Goal: Task Accomplishment & Management: Complete application form

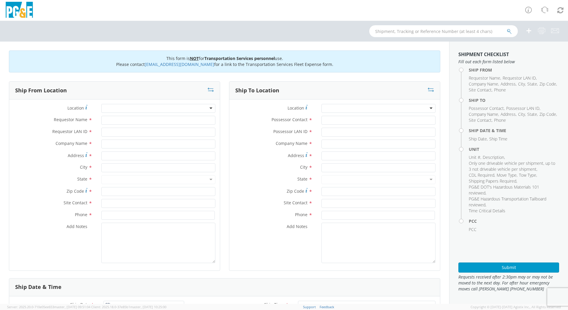
click at [110, 108] on div at bounding box center [158, 108] width 114 height 9
type input "san"
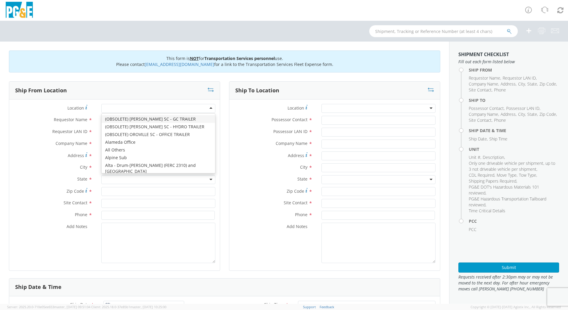
click at [132, 105] on div at bounding box center [158, 108] width 114 height 9
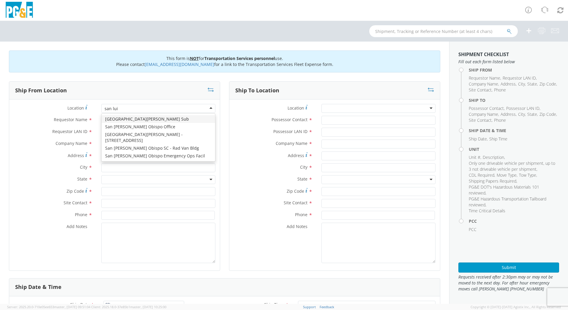
type input "san [PERSON_NAME]"
type input "PG&E"
type input "[STREET_ADDRESS][PERSON_NAME]"
type input "SAN [PERSON_NAME] OBISPO"
type input "93401"
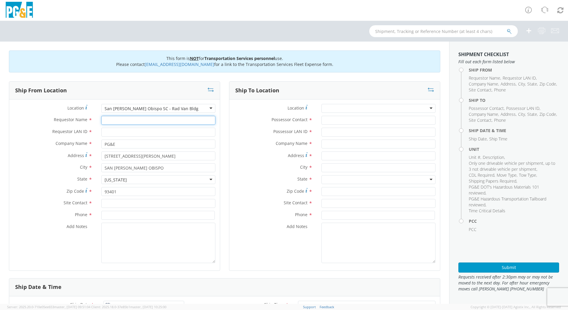
click at [135, 122] on input "Requestor Name *" at bounding box center [158, 120] width 114 height 9
type input "[PERSON_NAME]"
click at [136, 132] on input "Requestor LAN ID *" at bounding box center [158, 132] width 114 height 9
type input "n"
type input "N3HR"
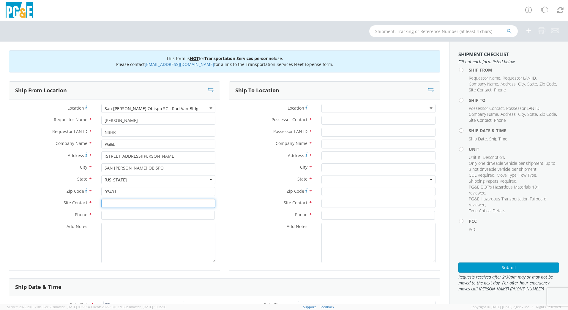
click at [144, 208] on input "text" at bounding box center [158, 203] width 114 height 9
type input "[PERSON_NAME]"
click at [135, 214] on input at bounding box center [157, 215] width 113 height 9
type input "[PHONE_NUMBER]"
click at [135, 235] on textarea "Add Notes *" at bounding box center [158, 243] width 114 height 40
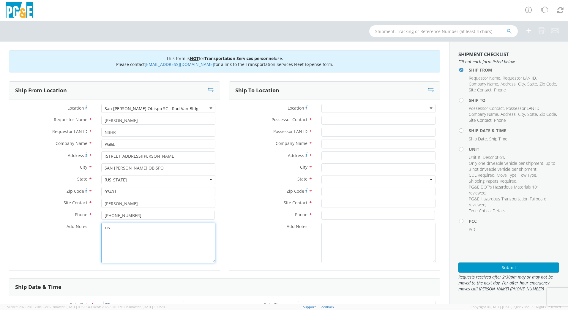
type textarea "u"
type textarea "USE [PERSON_NAME] TO MAKE THE MOVE, PM 35594035"
click at [339, 121] on input "Possessor Contact *" at bounding box center [378, 120] width 114 height 9
type input "n"
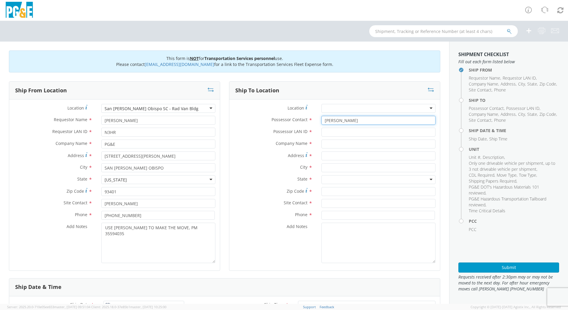
type input "[PERSON_NAME]"
type input "n"
type input "N3HR"
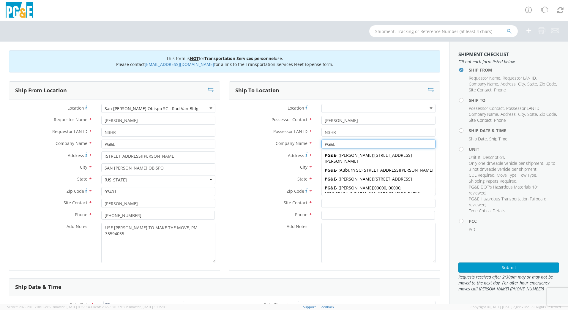
type input "PG&E"
click at [382, 217] on input at bounding box center [377, 215] width 113 height 9
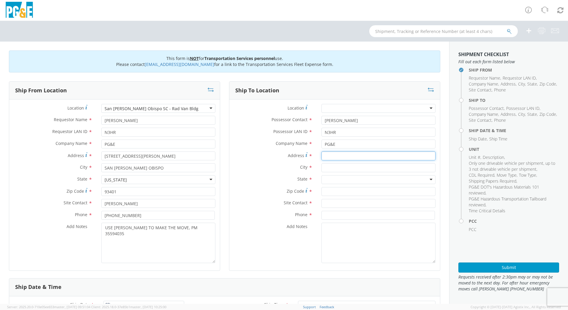
click at [343, 157] on input "Address *" at bounding box center [378, 155] width 114 height 9
type input "3599 REDTAIL PL"
type input "CRESTON"
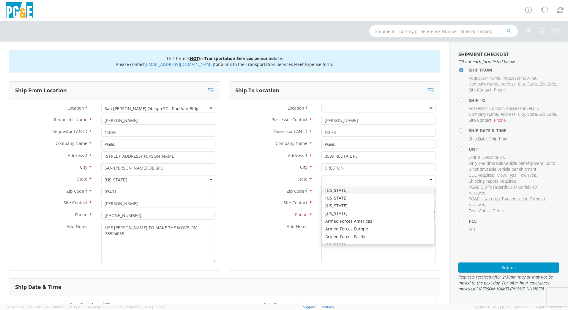
type input "C"
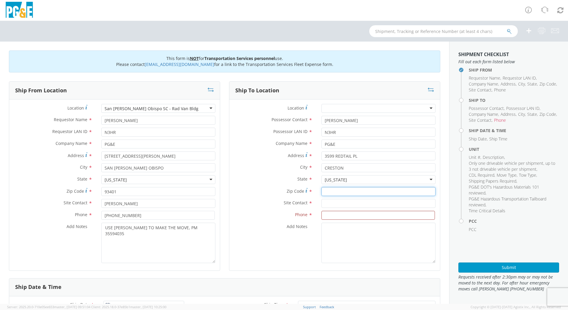
click at [334, 192] on input "Zip Code *" at bounding box center [378, 191] width 114 height 9
click at [331, 191] on input "Zip Code *" at bounding box center [378, 191] width 114 height 9
type input "93432"
type input "[PERSON_NAME]"
type input "[PHONE_NUMBER]"
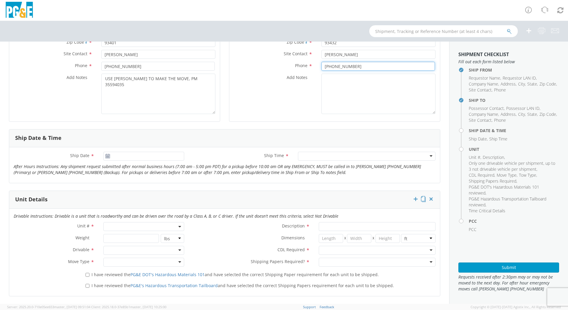
scroll to position [156, 0]
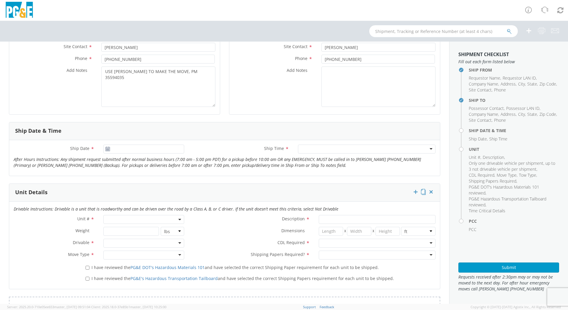
click at [107, 149] on use at bounding box center [107, 149] width 4 height 4
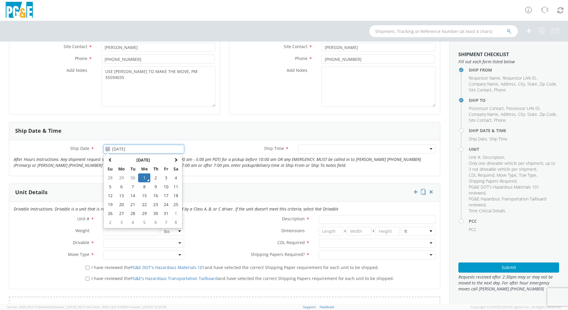
click at [118, 148] on input "[DATE]" at bounding box center [143, 149] width 81 height 9
click at [155, 175] on td "2" at bounding box center [155, 177] width 10 height 9
type input "[DATE]"
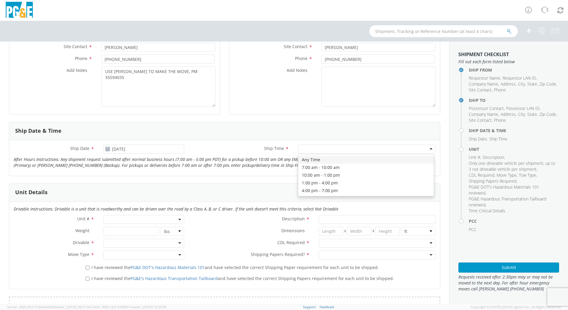
click at [427, 147] on div at bounding box center [367, 149] width 138 height 9
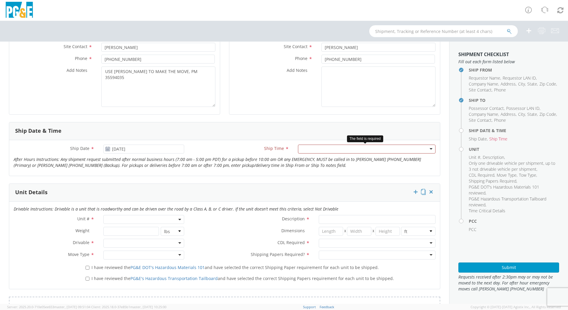
click at [389, 153] on div at bounding box center [367, 149] width 138 height 9
click at [155, 219] on span at bounding box center [143, 219] width 81 height 9
click at [154, 228] on input "search" at bounding box center [143, 229] width 77 height 9
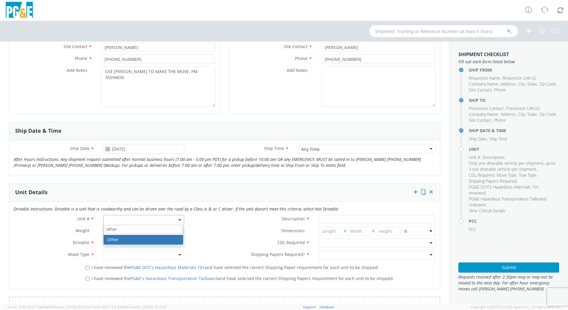
type input "other"
select select "Other"
select select "? undefined:undefined ?"
click at [137, 240] on div at bounding box center [143, 243] width 81 height 9
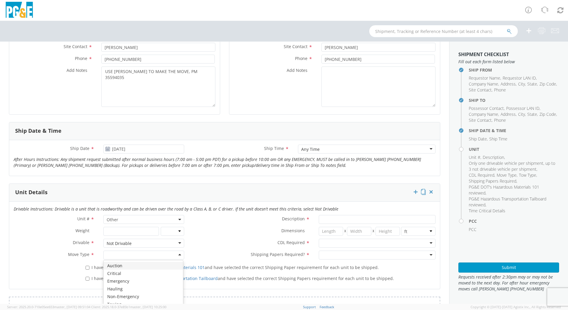
click at [130, 255] on div at bounding box center [143, 255] width 81 height 9
click at [328, 218] on input "Description *" at bounding box center [377, 219] width 117 height 9
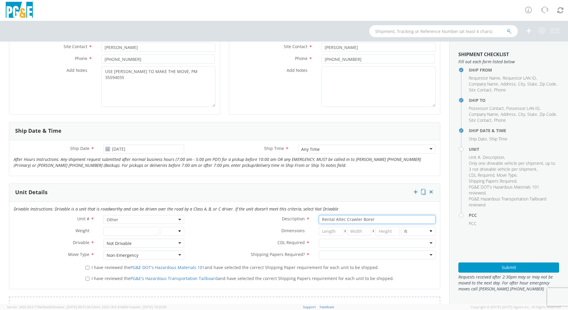
type input "Rental Altec Crawler Borer"
click at [333, 245] on div at bounding box center [377, 243] width 117 height 9
click at [332, 251] on div at bounding box center [377, 255] width 117 height 9
click at [86, 269] on input "I have reviewed the PG&E DOT's Hazardous Materials 101 and have selected the co…" at bounding box center [88, 268] width 4 height 4
checkbox input "true"
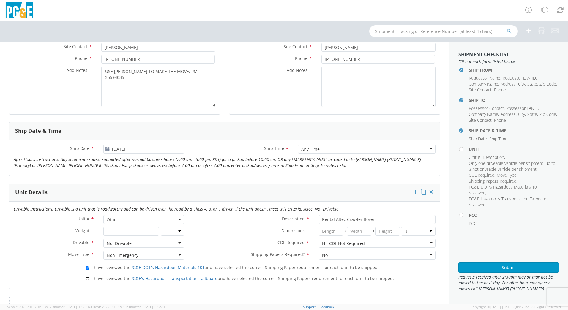
click at [88, 277] on input "I have reviewed the PG&E's Hazardous Transportation Tailboard and have selected…" at bounding box center [88, 279] width 4 height 4
checkbox input "true"
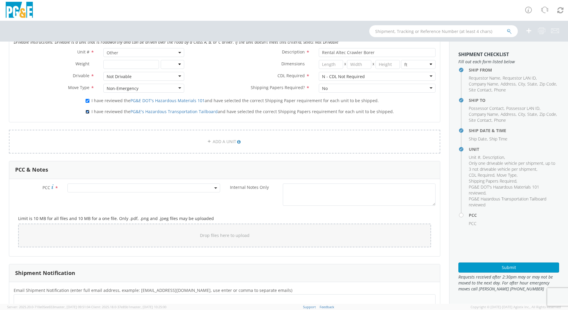
scroll to position [324, 0]
click at [146, 187] on span at bounding box center [143, 187] width 153 height 9
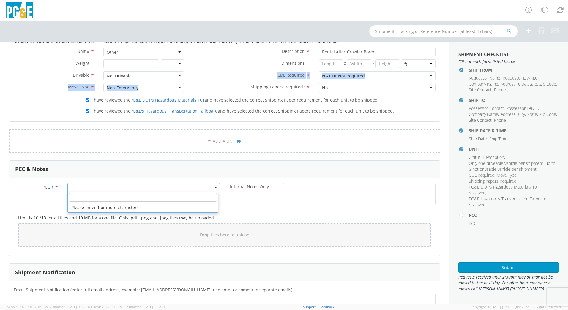
click at [219, 83] on div "Unit # * Other Other Description * Rental Altec Crawler Borer Weight * lbs kgs …" at bounding box center [224, 72] width 431 height 48
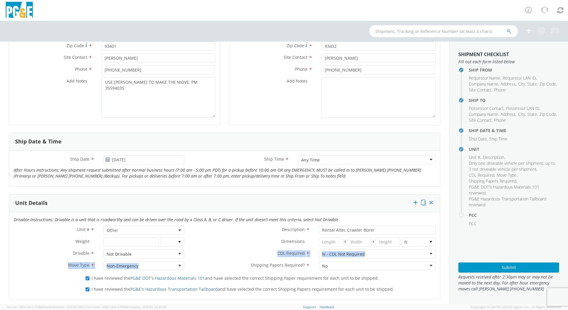
scroll to position [86, 0]
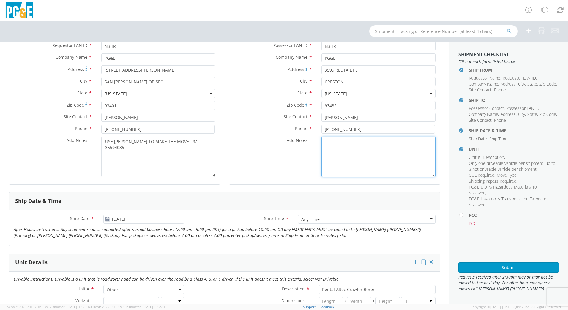
click at [255, 182] on div "Location * (OBSOLETE) [PERSON_NAME] SC - GC TRAILER (OBSOLETE) [GEOGRAPHIC_DATA…" at bounding box center [334, 98] width 211 height 171
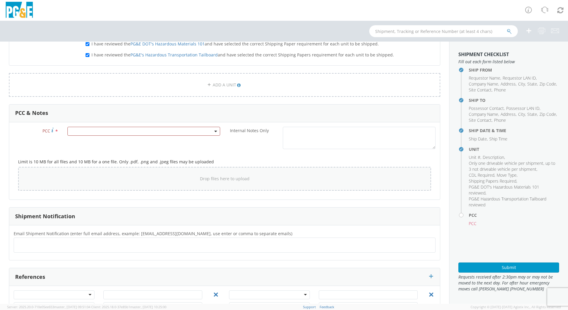
scroll to position [383, 0]
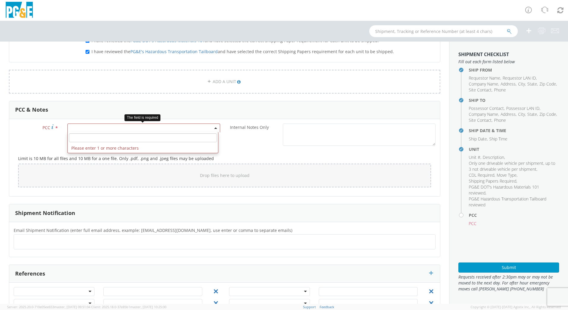
click at [147, 129] on span at bounding box center [143, 128] width 153 height 9
click at [143, 134] on input "number" at bounding box center [143, 137] width 148 height 9
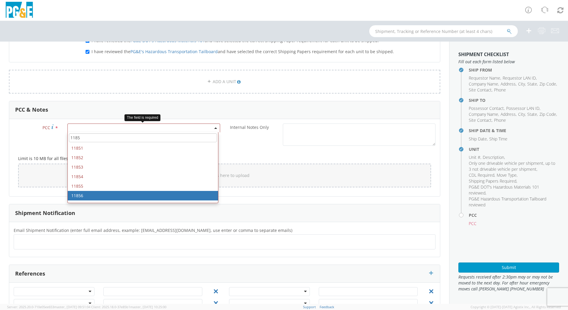
type input "1185"
select select "11856"
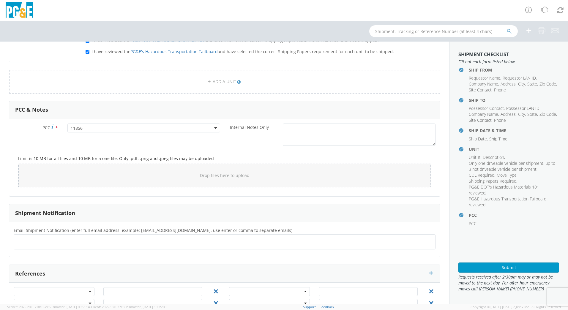
click at [164, 243] on ul at bounding box center [224, 242] width 416 height 10
type input "[EMAIL_ADDRESS][DOMAIN_NAME]"
click at [500, 265] on button "Submit" at bounding box center [508, 268] width 101 height 10
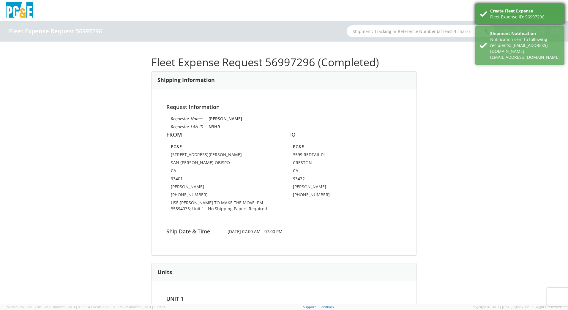
click at [489, 20] on div "Create Fleet Expense Fleet Expense ID: 56997296" at bounding box center [519, 14] width 89 height 21
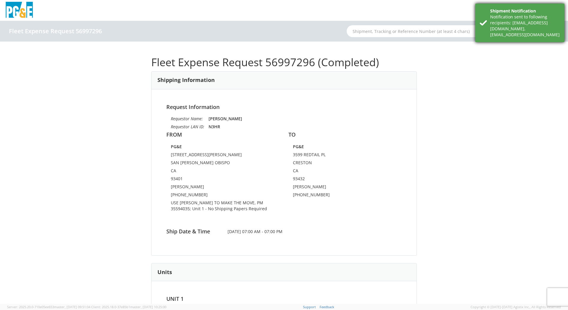
click at [489, 18] on div "Shipment Notification Notification sent to following recipients: [EMAIL_ADDRESS…" at bounding box center [519, 23] width 89 height 39
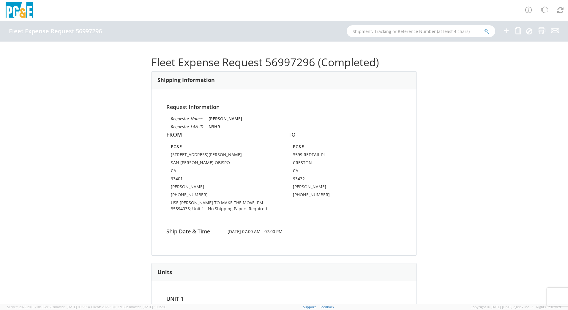
click at [508, 28] on icon at bounding box center [506, 30] width 7 height 7
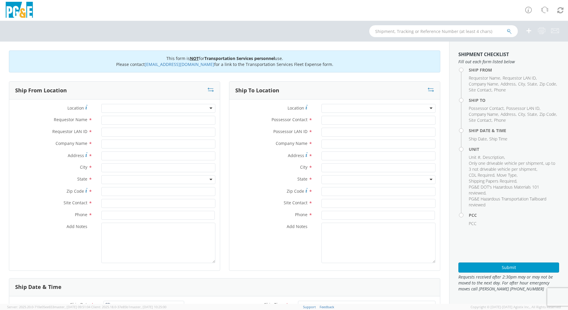
click at [128, 109] on div at bounding box center [158, 108] width 114 height 9
type input "p"
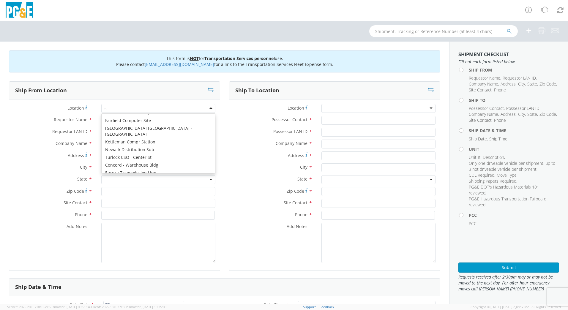
scroll to position [1, 0]
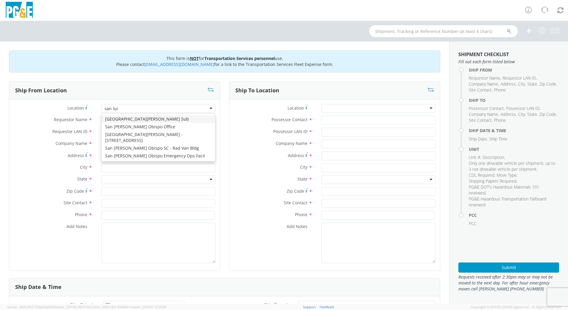
type input "san [PERSON_NAME]"
type input "PG&E"
type input "[STREET_ADDRESS][PERSON_NAME]"
type input "SAN [PERSON_NAME] OBISPO"
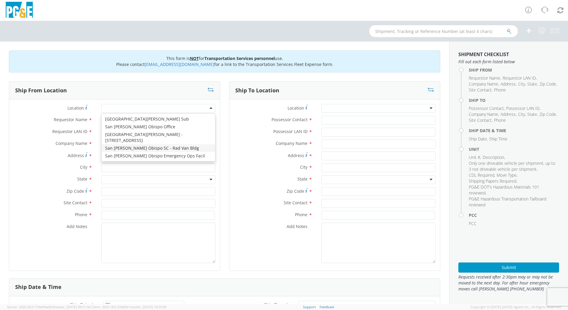
type input "93401"
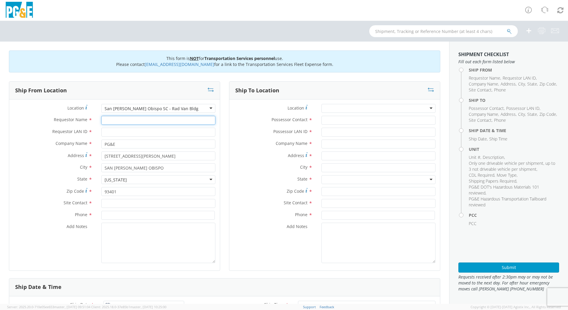
click at [119, 120] on input "Requestor Name *" at bounding box center [158, 120] width 114 height 9
type input "[PERSON_NAME]"
click at [119, 130] on input "Requestor LAN ID *" at bounding box center [158, 132] width 114 height 9
type input "j"
click at [120, 132] on input "Requestor LAN ID *" at bounding box center [158, 132] width 114 height 9
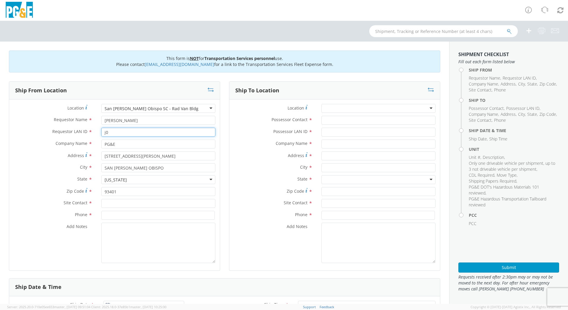
type input "j"
type input "J0LE"
click at [133, 205] on input "text" at bounding box center [158, 203] width 114 height 9
type input "[PERSON_NAME]"
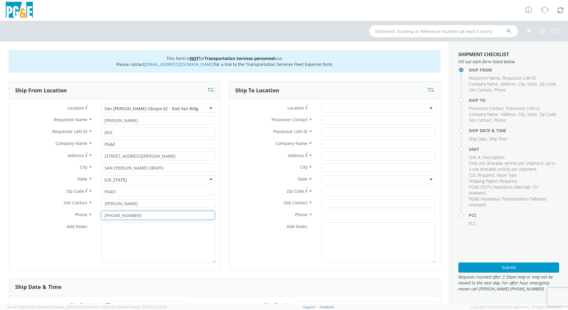
type input "[PHONE_NUMBER]"
type textarea "USE [PERSON_NAME] TO MAKE THE MOVE, PM 46556490"
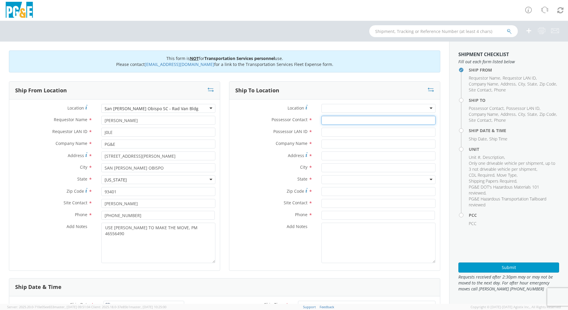
click at [334, 121] on input "Possessor Contact *" at bounding box center [378, 120] width 114 height 9
type input "[PERSON_NAME]"
type input "J0LE"
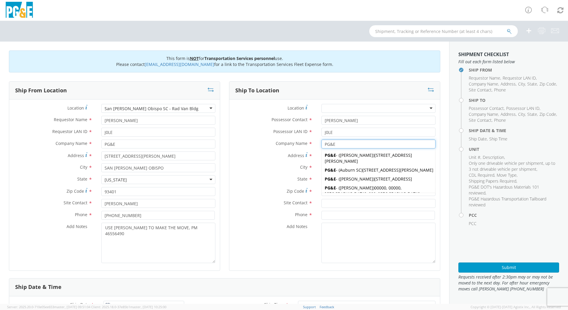
type input "PG&E"
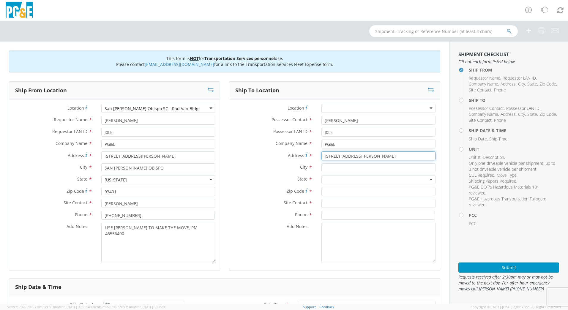
type input "[STREET_ADDRESS][PERSON_NAME]"
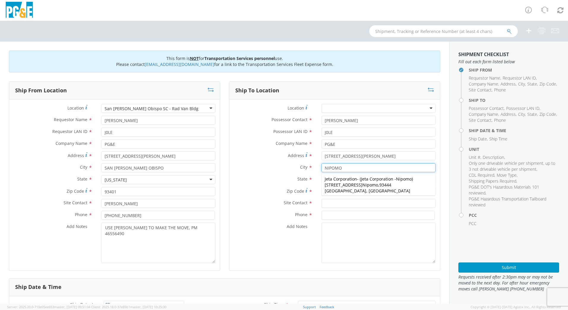
type input "NIPOMO"
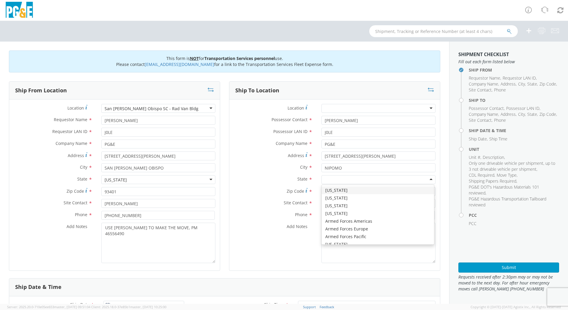
click at [332, 180] on div at bounding box center [378, 179] width 114 height 9
type input "C"
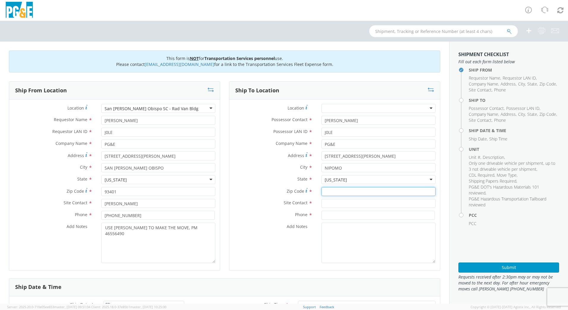
click at [333, 192] on input "Zip Code *" at bounding box center [378, 191] width 114 height 9
type input "93444"
click at [335, 201] on input "text" at bounding box center [378, 203] width 114 height 9
type input "[PERSON_NAME]"
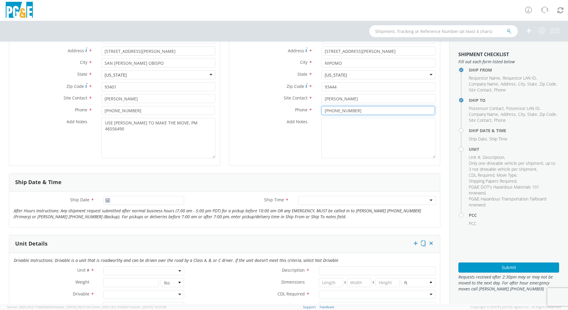
scroll to position [107, 0]
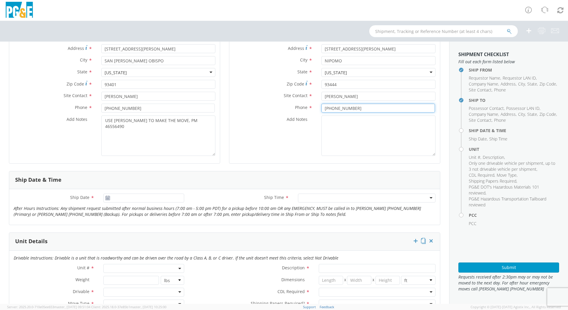
type input "[PHONE_NUMBER]"
click at [108, 198] on use at bounding box center [107, 198] width 4 height 4
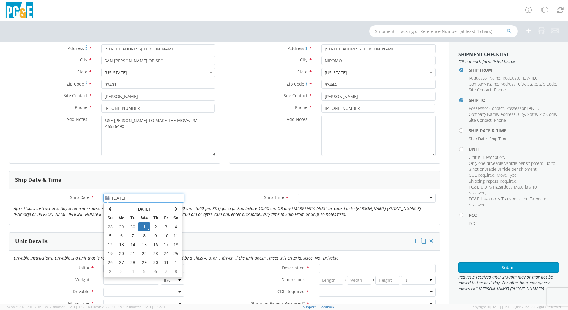
click at [114, 198] on input "[DATE]" at bounding box center [143, 198] width 81 height 9
click at [132, 198] on input "[DATE]" at bounding box center [143, 198] width 81 height 9
click at [121, 244] on td "13" at bounding box center [121, 244] width 12 height 9
type input "[DATE]"
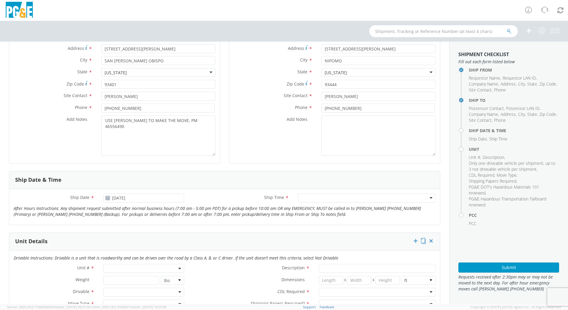
click at [402, 197] on div at bounding box center [367, 198] width 138 height 9
click at [161, 269] on span at bounding box center [143, 268] width 81 height 9
click at [145, 278] on input "search" at bounding box center [143, 278] width 77 height 9
type input "other"
select select "Other"
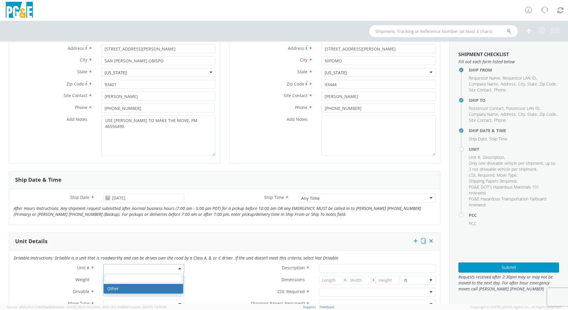
select select "? undefined:undefined ?"
click at [130, 291] on div at bounding box center [143, 292] width 81 height 9
click at [206, 286] on div "Dimensions * X X in cm ft" at bounding box center [314, 282] width 251 height 12
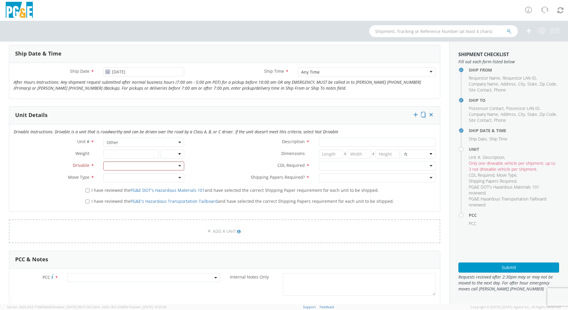
scroll to position [251, 0]
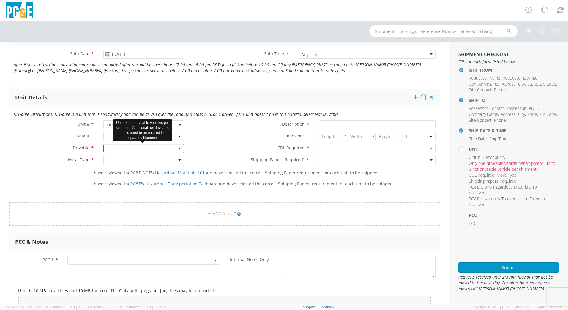
click at [179, 147] on div at bounding box center [143, 148] width 81 height 9
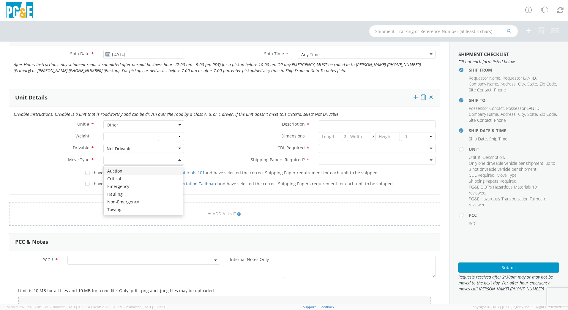
click at [158, 161] on div at bounding box center [143, 160] width 81 height 9
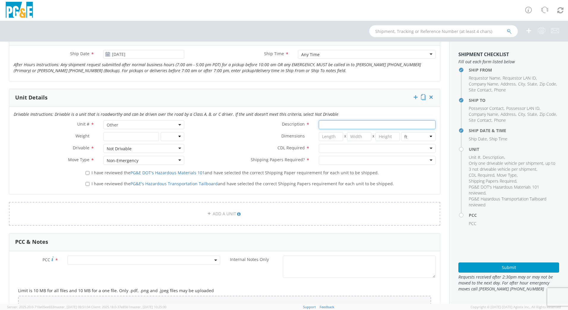
click at [339, 125] on input "Description *" at bounding box center [377, 124] width 117 height 9
type input "[PERSON_NAME] Track Machine"
click at [341, 146] on div at bounding box center [377, 148] width 117 height 9
click at [342, 157] on div at bounding box center [377, 160] width 117 height 9
click at [86, 172] on input "I have reviewed the PG&E DOT's Hazardous Materials 101 and have selected the co…" at bounding box center [88, 173] width 4 height 4
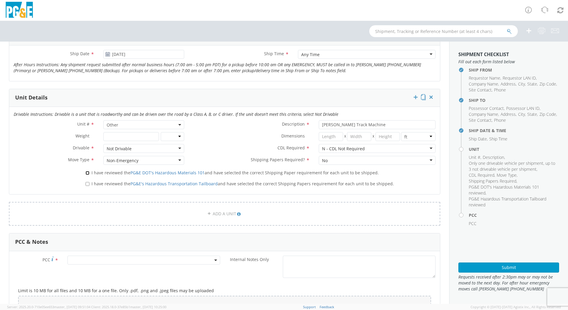
checkbox input "true"
click at [86, 181] on label "I have reviewed the PG&E's Hazardous Transportation Tailboard and have selected…" at bounding box center [240, 183] width 309 height 7
click at [86, 182] on input "I have reviewed the PG&E's Hazardous Transportation Tailboard and have selected…" at bounding box center [88, 184] width 4 height 4
checkbox input "true"
click at [105, 259] on span at bounding box center [143, 260] width 153 height 9
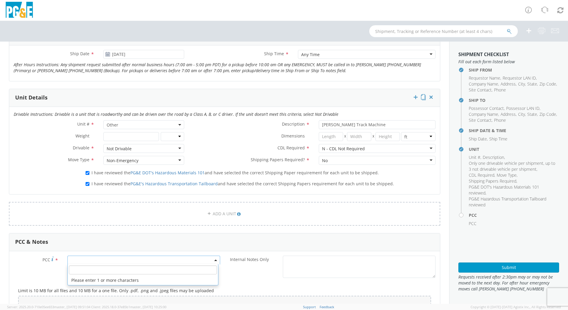
click at [104, 268] on input "number" at bounding box center [143, 270] width 148 height 9
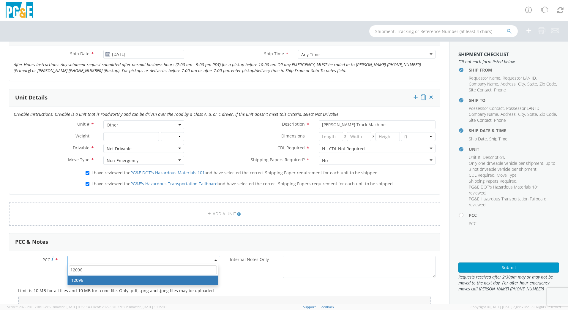
type input "12096"
select select "12096"
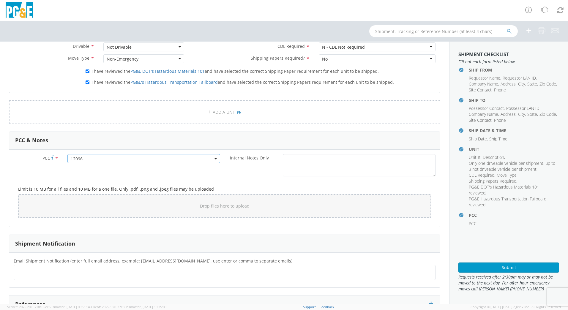
scroll to position [354, 0]
click at [93, 268] on ul at bounding box center [224, 271] width 416 height 10
type input "[EMAIL_ADDRESS][DOMAIN_NAME]"
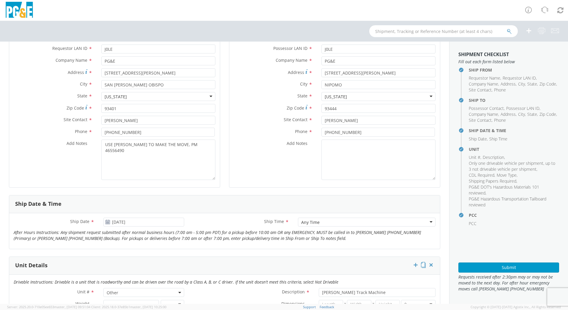
scroll to position [21, 0]
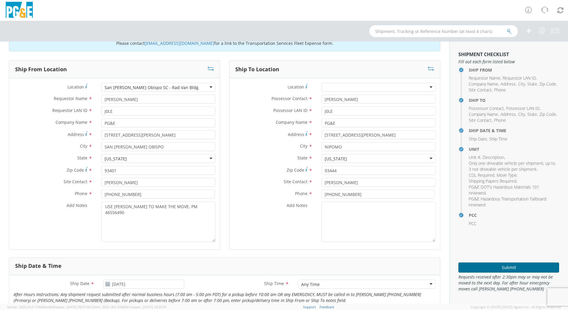
click at [512, 267] on button "Submit" at bounding box center [508, 268] width 101 height 10
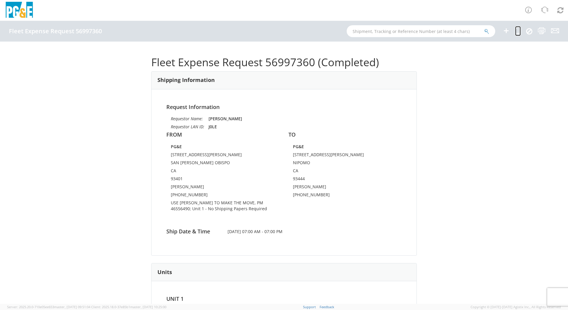
click at [520, 31] on icon at bounding box center [518, 30] width 6 height 7
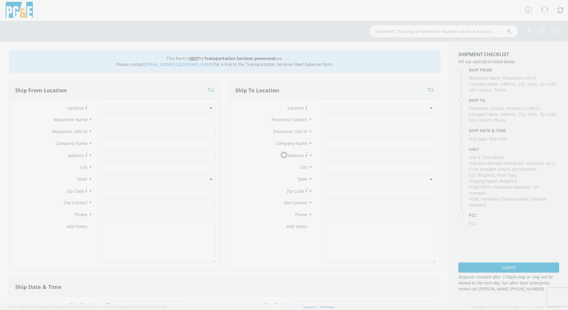
type input "[PERSON_NAME]"
type input "J0LE"
type input "PG&E"
type input "[STREET_ADDRESS][PERSON_NAME]"
type input "SAN [PERSON_NAME] OBISPO"
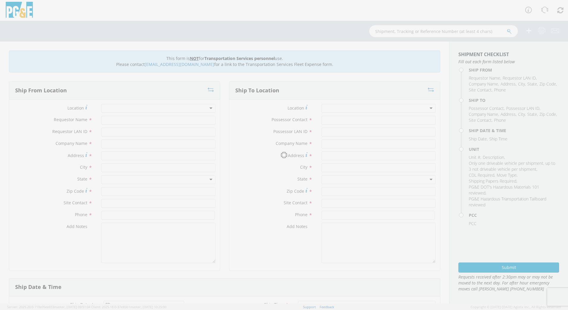
type input "93401"
type input "[PERSON_NAME]"
type input "[PHONE_NUMBER]"
type input "[PERSON_NAME]"
type input "J0LE"
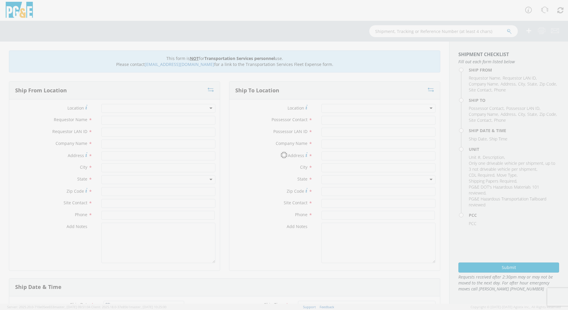
type input "PG&E"
type input "[STREET_ADDRESS][PERSON_NAME]"
type input "NIPOMO"
type input "93444"
type input "[PERSON_NAME]"
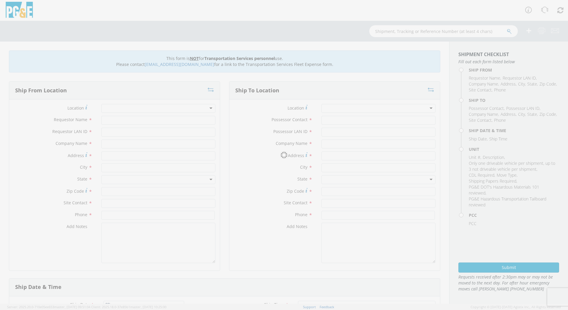
type input "[PHONE_NUMBER]"
type input "[DATE]"
type input "[PERSON_NAME] Track Machine"
type input "0"
select select "12096"
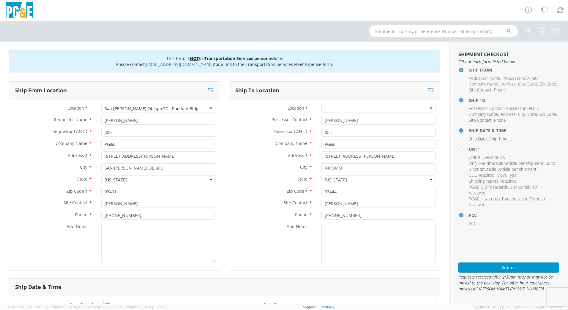
select select "Other"
click at [132, 229] on textarea "Add Notes *" at bounding box center [158, 243] width 114 height 40
type textarea "u"
type textarea "USE [PERSON_NAME] TO MAKE THE MOVE, PM 31729757"
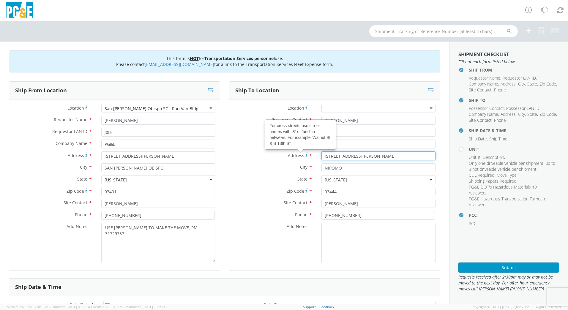
drag, startPoint x: 373, startPoint y: 157, endPoint x: 302, endPoint y: 157, distance: 71.0
click at [302, 157] on div "Address For cross streets use street names with '&' or 'and' in between. For ex…" at bounding box center [334, 155] width 211 height 9
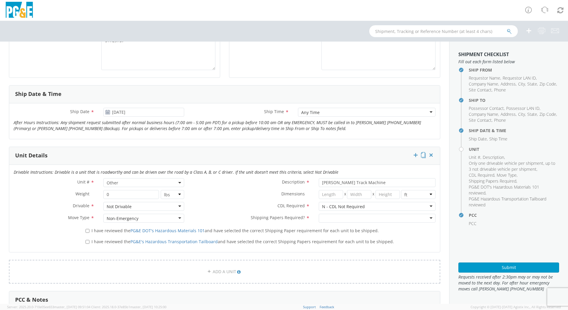
scroll to position [195, 0]
type input "1220 RAMAL"
click at [388, 215] on div at bounding box center [377, 215] width 117 height 9
click at [87, 228] on input "I have reviewed the PG&E DOT's Hazardous Materials 101 and have selected the co…" at bounding box center [88, 229] width 4 height 4
checkbox input "true"
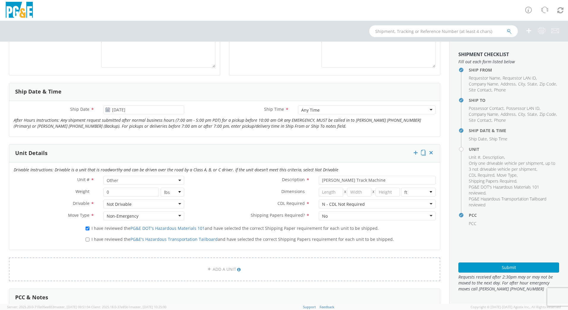
click at [87, 243] on div "I have reviewed the PG&E's Hazardous Transportation Tailboard and have selected…" at bounding box center [260, 239] width 359 height 11
click at [87, 241] on input "I have reviewed the PG&E's Hazardous Transportation Tailboard and have selected…" at bounding box center [88, 240] width 4 height 4
checkbox input "true"
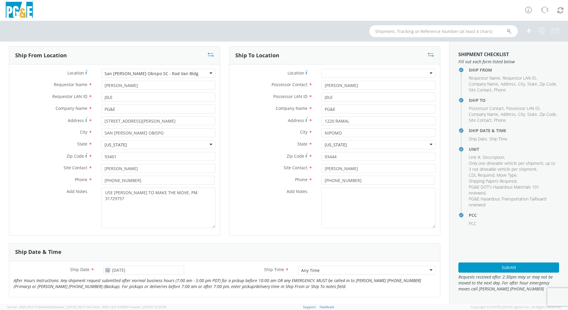
scroll to position [0, 0]
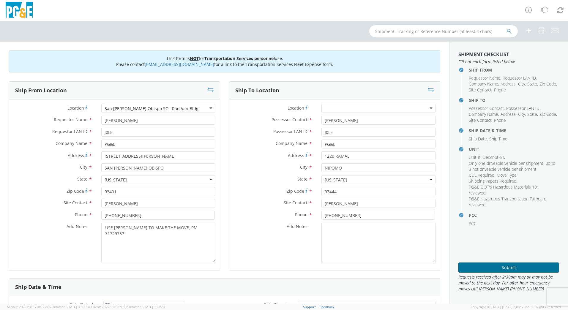
click at [511, 266] on button "Submit" at bounding box center [508, 268] width 101 height 10
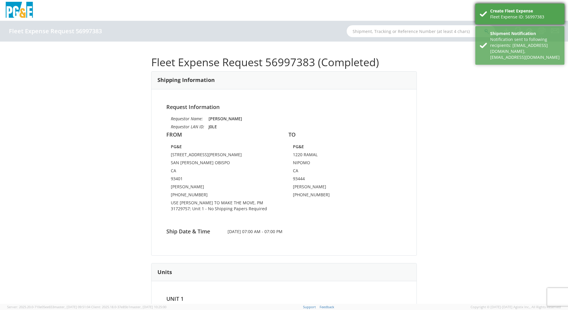
click at [513, 17] on div "Fleet Expense ID: 56997383" at bounding box center [525, 17] width 70 height 6
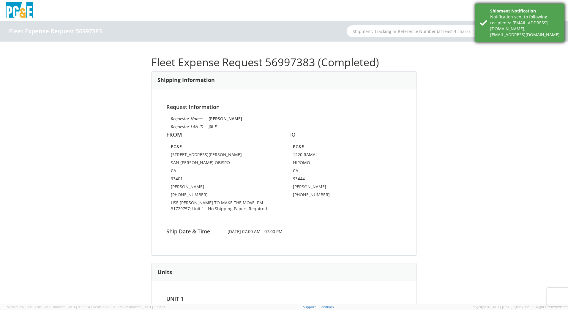
click at [513, 17] on div "Notification sent to following recipients: [EMAIL_ADDRESS][DOMAIN_NAME],[EMAIL_…" at bounding box center [525, 26] width 70 height 24
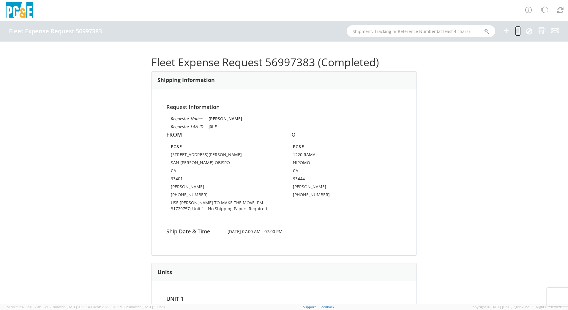
click at [517, 32] on icon at bounding box center [518, 30] width 6 height 7
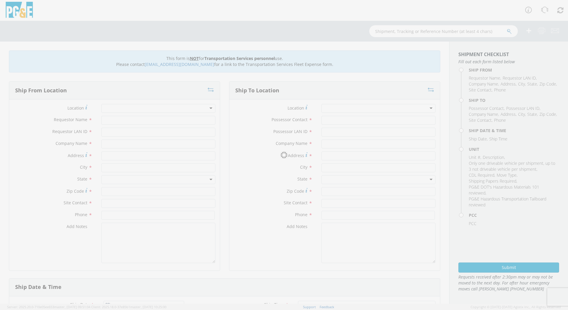
type input "[PERSON_NAME]"
type input "J0LE"
type input "PG&E"
type input "[STREET_ADDRESS][PERSON_NAME]"
type input "SAN [PERSON_NAME] OBISPO"
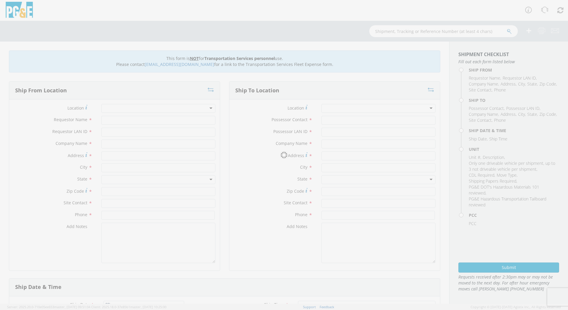
type input "93401"
type input "[PERSON_NAME]"
type input "[PHONE_NUMBER]"
type input "[PERSON_NAME]"
type input "J0LE"
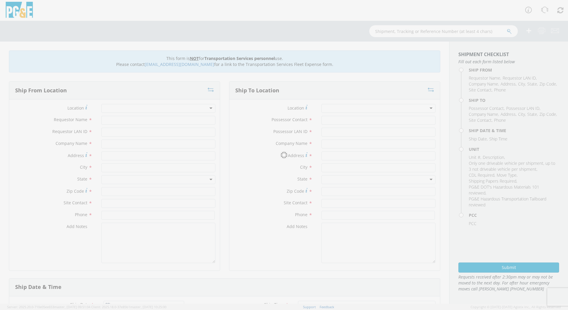
type input "PG&E"
type input "1220 RAMAL"
type input "NIPOMO"
type input "93444"
type input "[PERSON_NAME]"
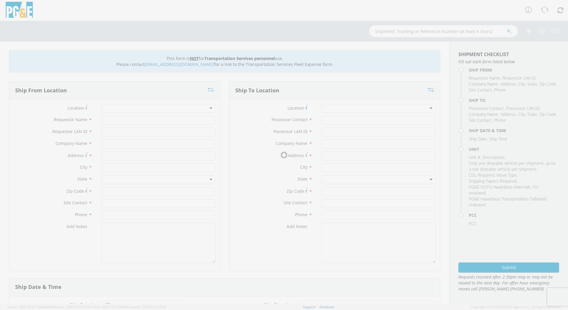
type input "[PHONE_NUMBER]"
type input "[DATE]"
type input "[PERSON_NAME] Track Machine"
type input "0"
select select "Other"
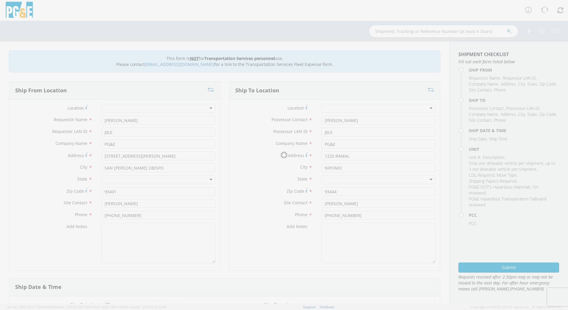
select select "12096"
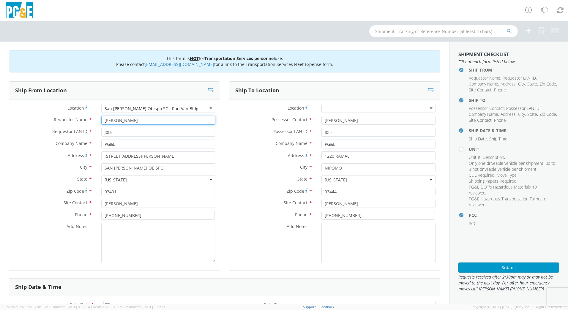
drag, startPoint x: 132, startPoint y: 120, endPoint x: 80, endPoint y: 122, distance: 52.0
click at [80, 122] on div "Requestor Name * [PERSON_NAME]" at bounding box center [114, 120] width 211 height 9
type input "m"
drag, startPoint x: 143, startPoint y: 121, endPoint x: 84, endPoint y: 113, distance: 59.9
click at [84, 113] on div "Location * [GEOGRAPHIC_DATA][PERSON_NAME] SC - Rad [GEOGRAPHIC_DATA] [GEOGRAPHI…" at bounding box center [114, 185] width 211 height 162
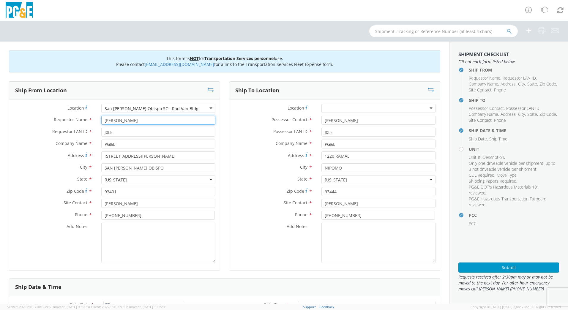
type input "[PERSON_NAME]"
drag, startPoint x: 116, startPoint y: 132, endPoint x: 89, endPoint y: 135, distance: 26.9
click at [89, 134] on div "Requestor LAN ID * J0LE" at bounding box center [114, 132] width 211 height 9
type input "m"
type input "M5AB"
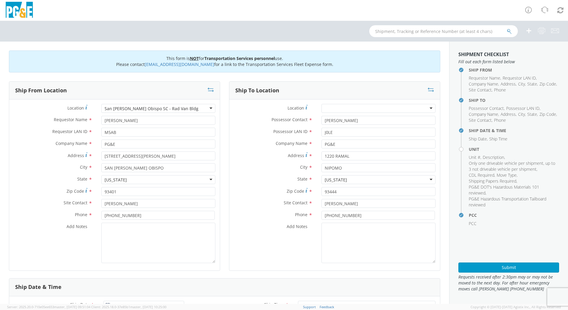
scroll to position [7, 0]
paste input "[PERSON_NAME]"
type input "[PERSON_NAME]"
type input "[PHONE_NUMBER]"
click at [107, 228] on textarea "Add Notes *" at bounding box center [158, 243] width 114 height 40
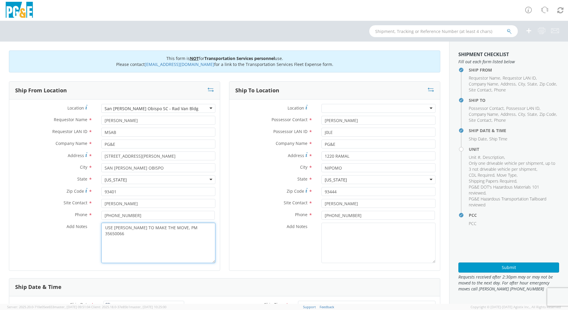
type textarea "USE [PERSON_NAME] TO MAKE THE MOVE, PM 35650066"
drag, startPoint x: 355, startPoint y: 120, endPoint x: 278, endPoint y: 118, distance: 77.0
click at [278, 118] on div "Possessor Contact * [PERSON_NAME]" at bounding box center [334, 120] width 211 height 9
drag, startPoint x: 132, startPoint y: 120, endPoint x: 70, endPoint y: 119, distance: 61.8
click at [70, 119] on div "Requestor Name * [PERSON_NAME]" at bounding box center [114, 120] width 211 height 9
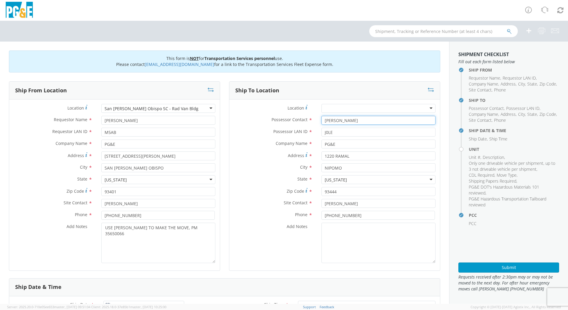
drag, startPoint x: 351, startPoint y: 121, endPoint x: 301, endPoint y: 121, distance: 49.9
click at [301, 120] on div "Possessor Contact * [PERSON_NAME]" at bounding box center [334, 120] width 211 height 9
paste input "[PERSON_NAME]"
type input "[PERSON_NAME]"
drag, startPoint x: 333, startPoint y: 133, endPoint x: 306, endPoint y: 133, distance: 26.7
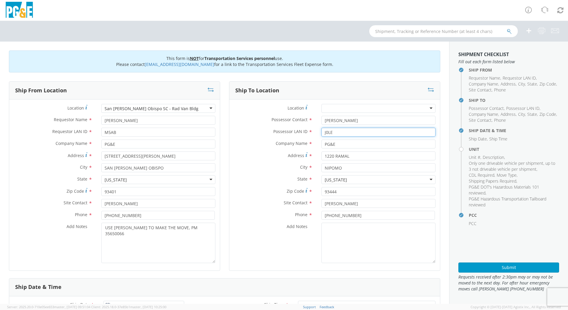
click at [306, 133] on div "Possessor LAN ID * J0LE" at bounding box center [334, 132] width 211 height 9
type input "m"
type input "M5AB"
drag, startPoint x: 348, startPoint y: 156, endPoint x: 316, endPoint y: 158, distance: 32.1
click at [317, 158] on div "1220 RAMAL" at bounding box center [378, 155] width 123 height 9
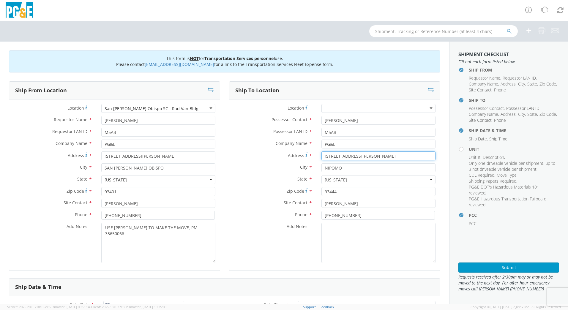
type input "[STREET_ADDRESS][PERSON_NAME]"
type input "[PERSON_NAME] GRANDE"
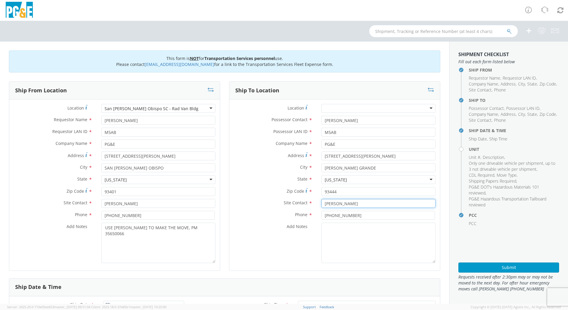
paste input "[PERSON_NAME]"
type input "[PERSON_NAME]"
type input "[PHONE_NUMBER]"
click at [338, 194] on input "93444" at bounding box center [378, 191] width 114 height 9
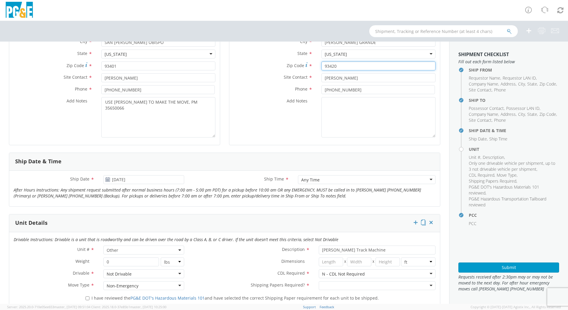
scroll to position [0, 0]
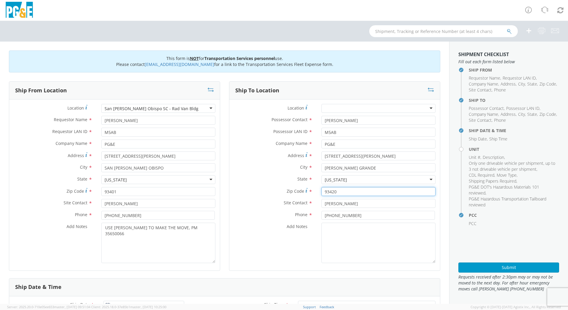
type input "93420"
click at [249, 244] on div "Add Notes *" at bounding box center [334, 243] width 211 height 40
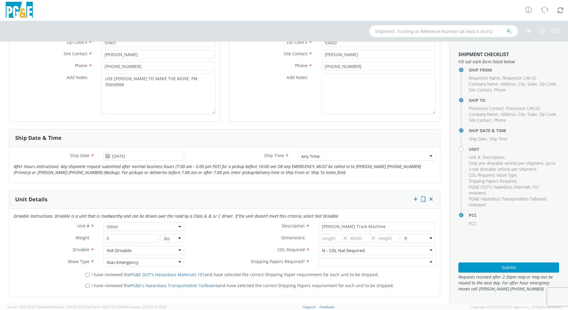
scroll to position [208, 0]
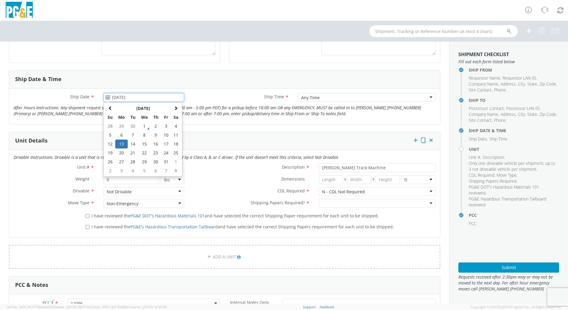
click at [123, 98] on input "[DATE]" at bounding box center [143, 97] width 81 height 9
click at [122, 162] on td "27" at bounding box center [121, 161] width 12 height 9
type input "[DATE]"
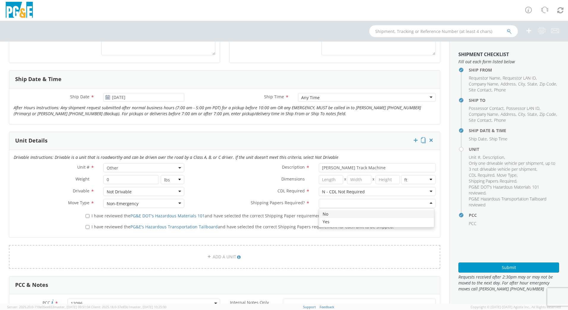
click at [325, 203] on div at bounding box center [377, 203] width 117 height 9
click at [86, 218] on label "I have reviewed the PG&E DOT's Hazardous Materials 101 and have selected the co…" at bounding box center [233, 215] width 294 height 7
click at [86, 218] on input "I have reviewed the PG&E DOT's Hazardous Materials 101 and have selected the co…" at bounding box center [88, 216] width 4 height 4
checkbox input "true"
click at [86, 228] on input "I have reviewed the PG&E's Hazardous Transportation Tailboard and have selected…" at bounding box center [88, 227] width 4 height 4
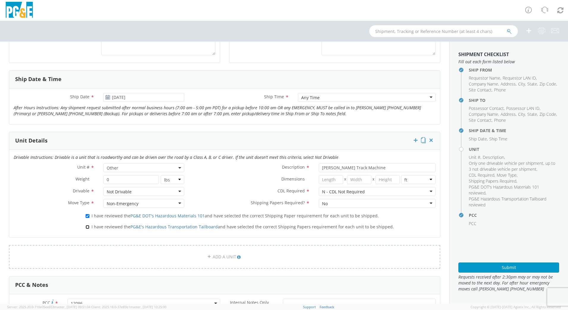
checkbox input "true"
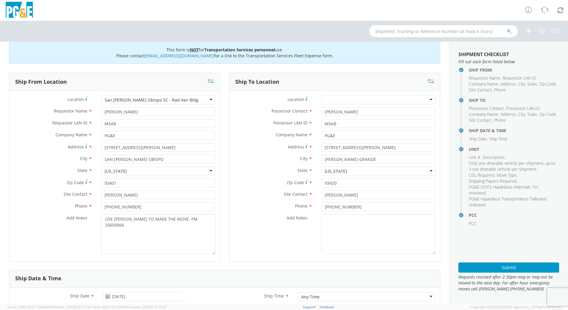
scroll to position [0, 0]
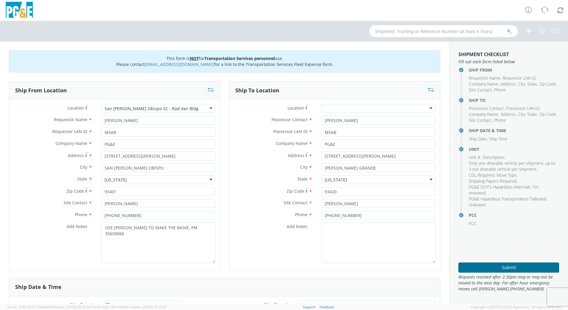
click at [514, 267] on button "Submit" at bounding box center [508, 268] width 101 height 10
